Goal: Navigation & Orientation: Find specific page/section

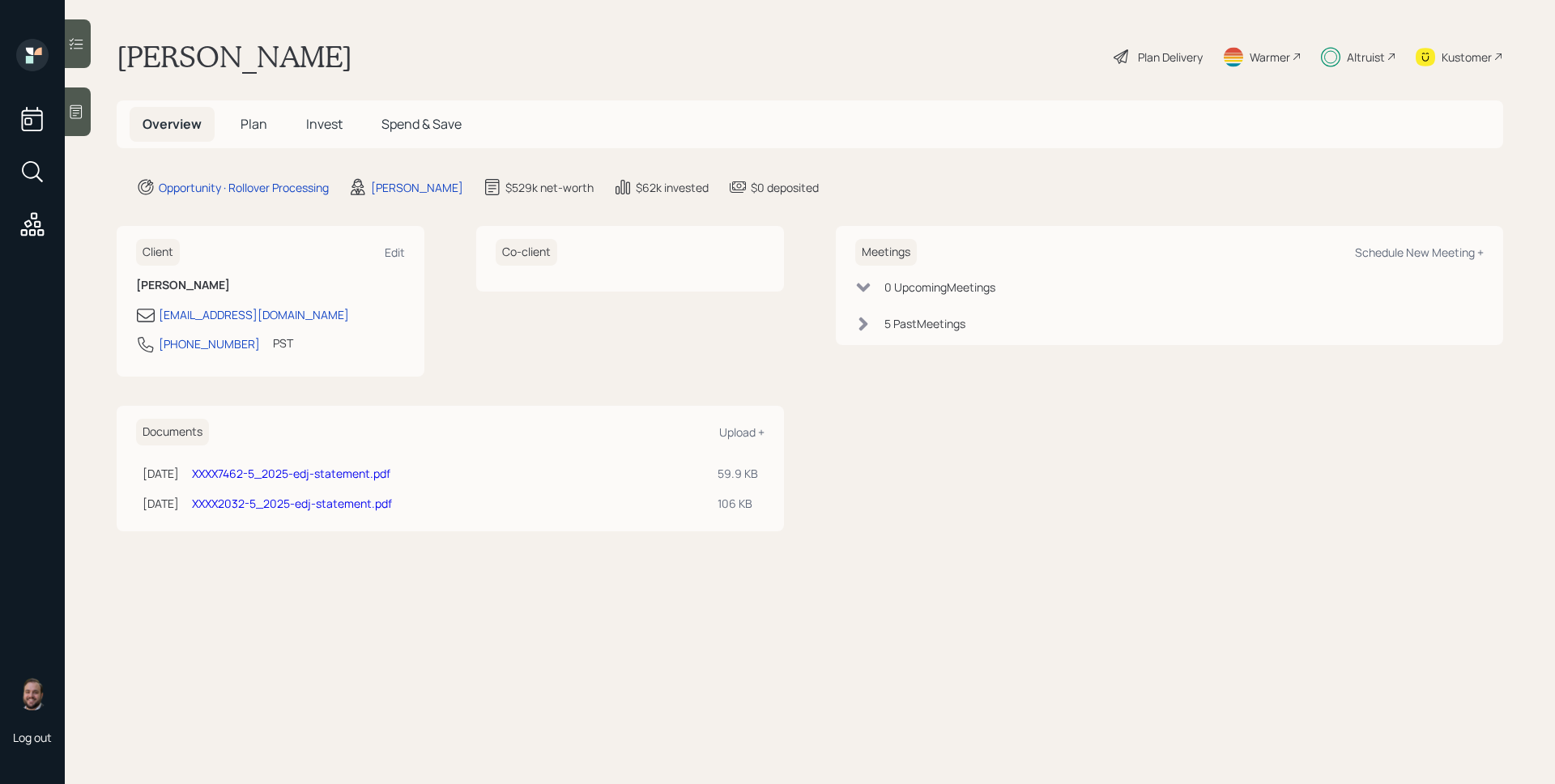
click at [1356, 53] on div "Altruist" at bounding box center [1365, 56] width 38 height 17
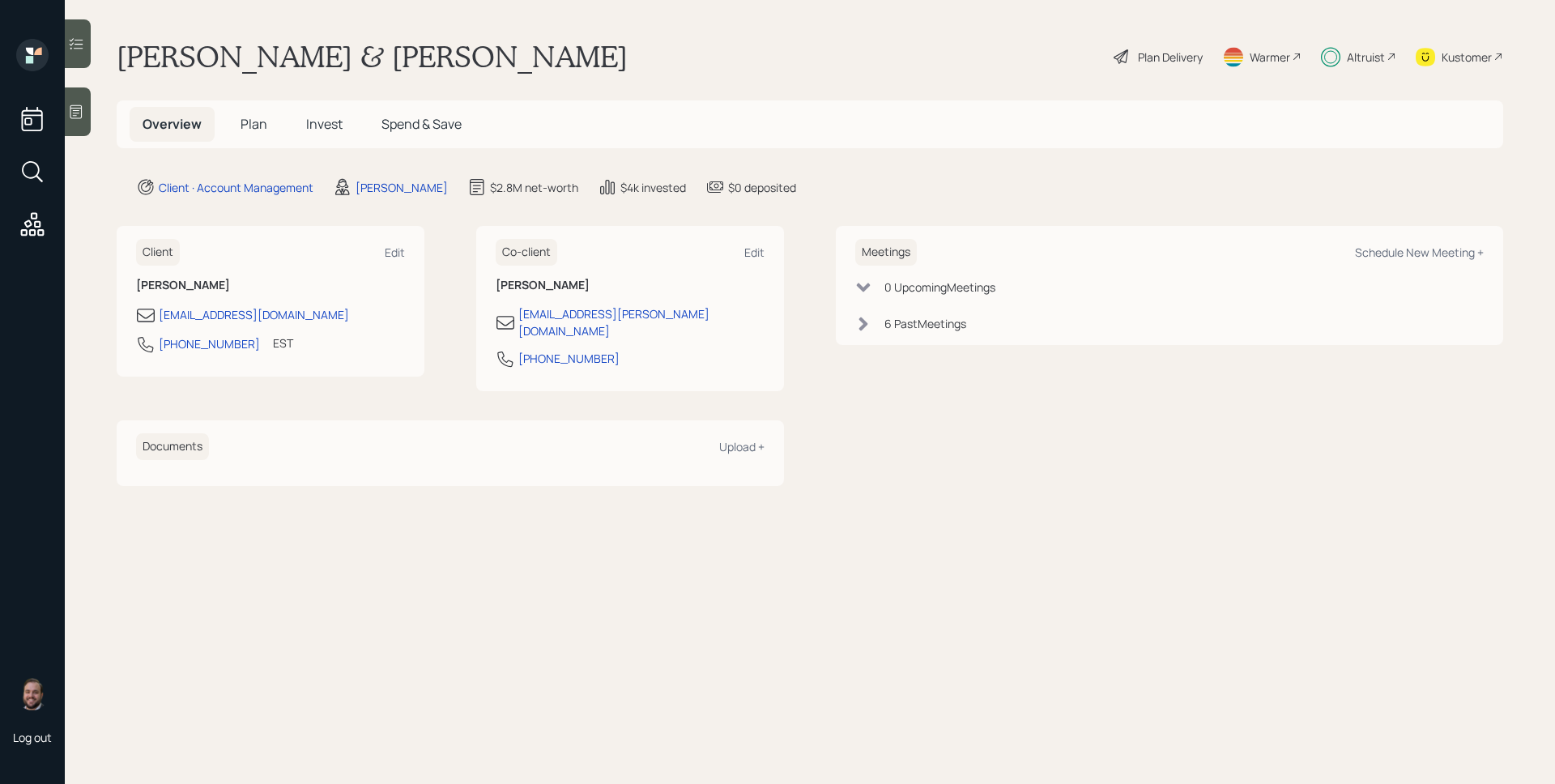
click at [1358, 52] on div "Altruist" at bounding box center [1365, 56] width 38 height 17
